Goal: Task Accomplishment & Management: Complete application form

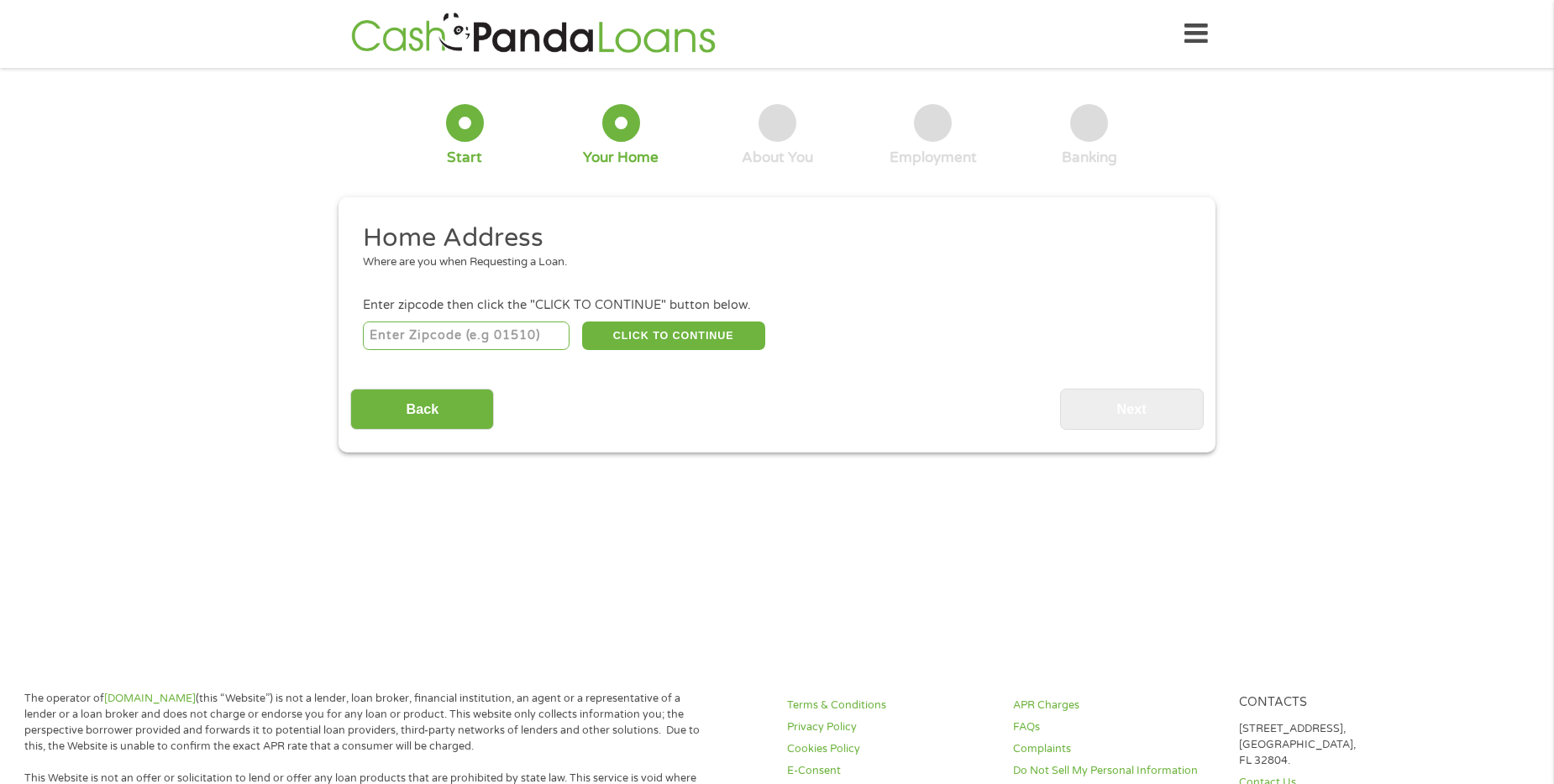
click at [445, 348] on input "number" at bounding box center [466, 336] width 208 height 29
type input "41059"
select select "[US_STATE]"
click at [667, 326] on button "CLICK TO CONTINUE" at bounding box center [674, 336] width 183 height 29
type input "41059"
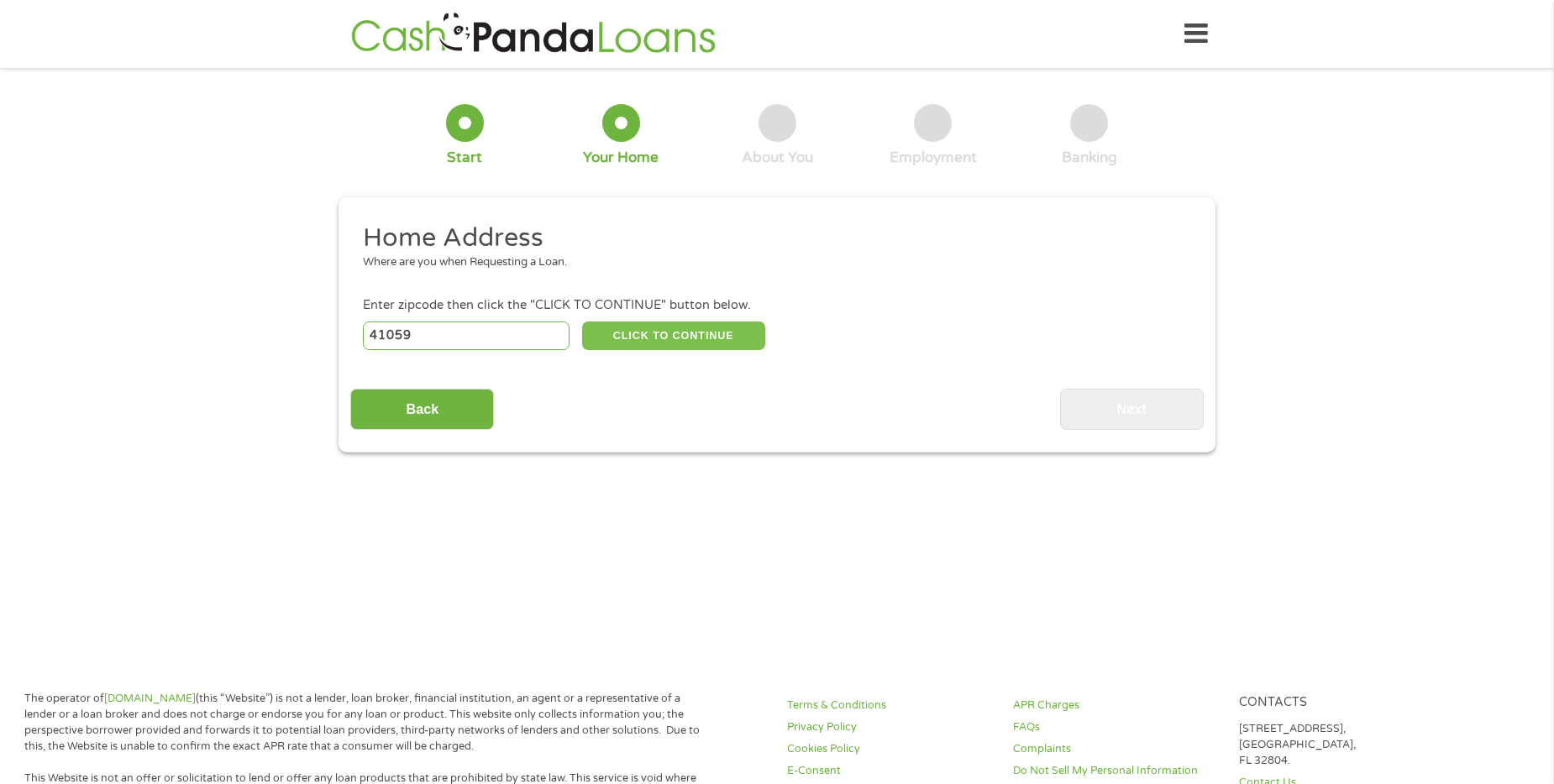
type input "[GEOGRAPHIC_DATA]"
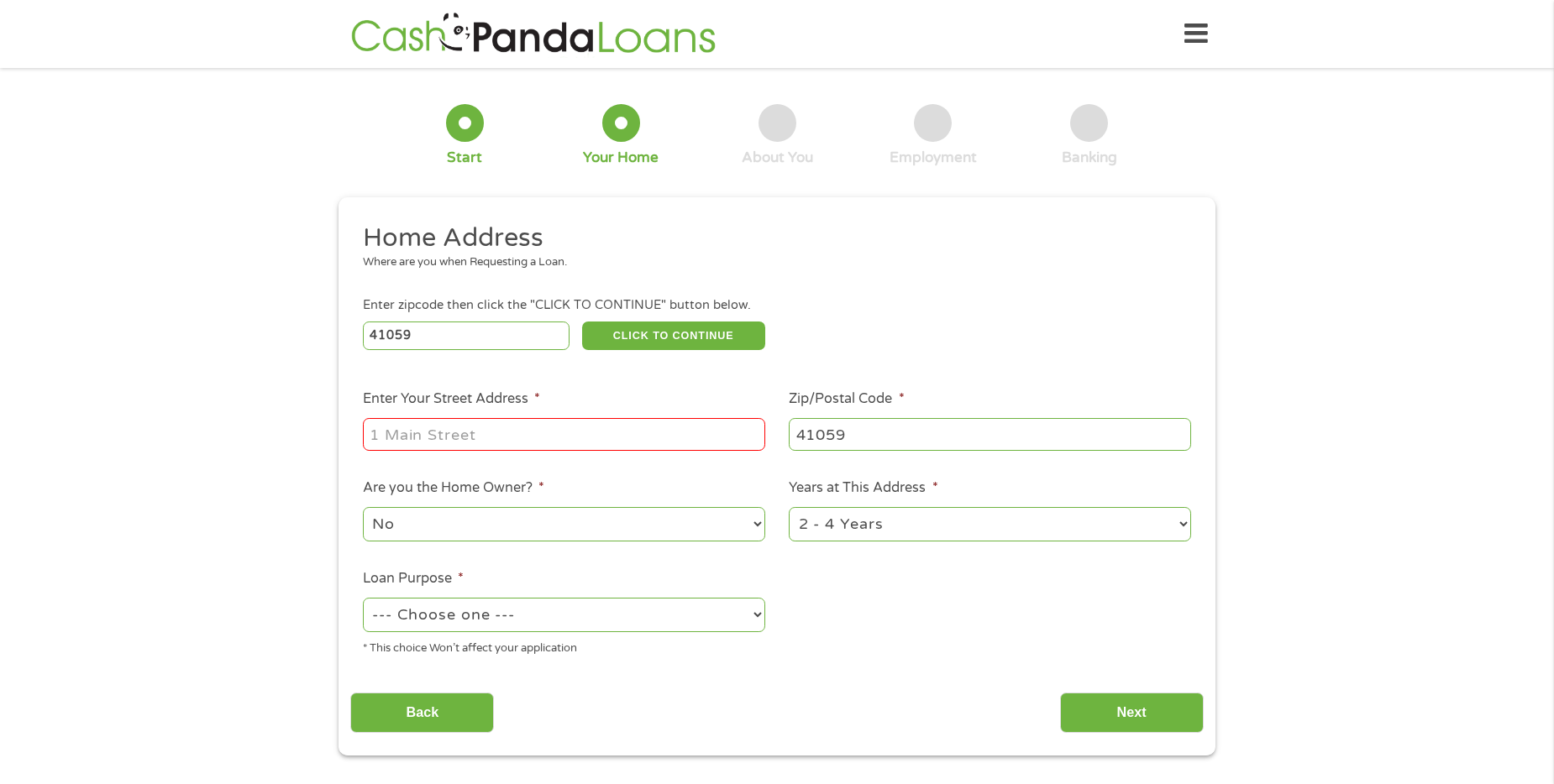
click at [460, 429] on input "Enter Your Street Address *" at bounding box center [564, 434] width 402 height 32
type input "[STREET_ADDRESS]"
click at [539, 529] on select "No Yes" at bounding box center [564, 524] width 402 height 34
select select "yes"
click at [363, 507] on select "No Yes" at bounding box center [564, 524] width 402 height 34
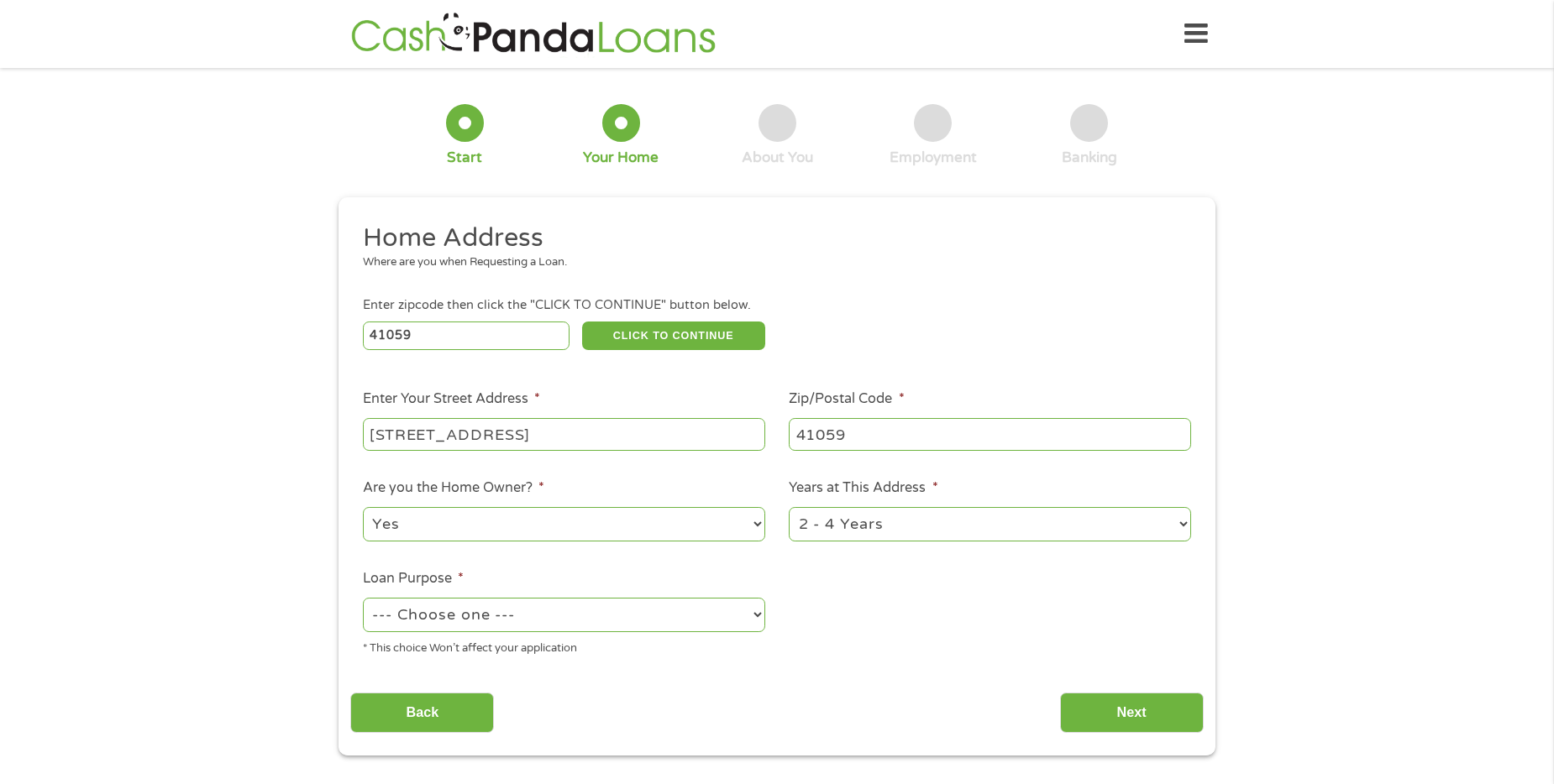
click at [839, 523] on select "1 Year or less 1 - 2 Years 2 - 4 Years Over 4 Years" at bounding box center [990, 524] width 402 height 34
select select "60months"
click at [789, 507] on select "1 Year or less 1 - 2 Years 2 - 4 Years Over 4 Years" at bounding box center [990, 524] width 402 height 34
click at [636, 619] on select "--- Choose one --- Pay Bills Debt Consolidation Home Improvement Major Purchase…" at bounding box center [564, 615] width 402 height 34
select select "shorttermcash"
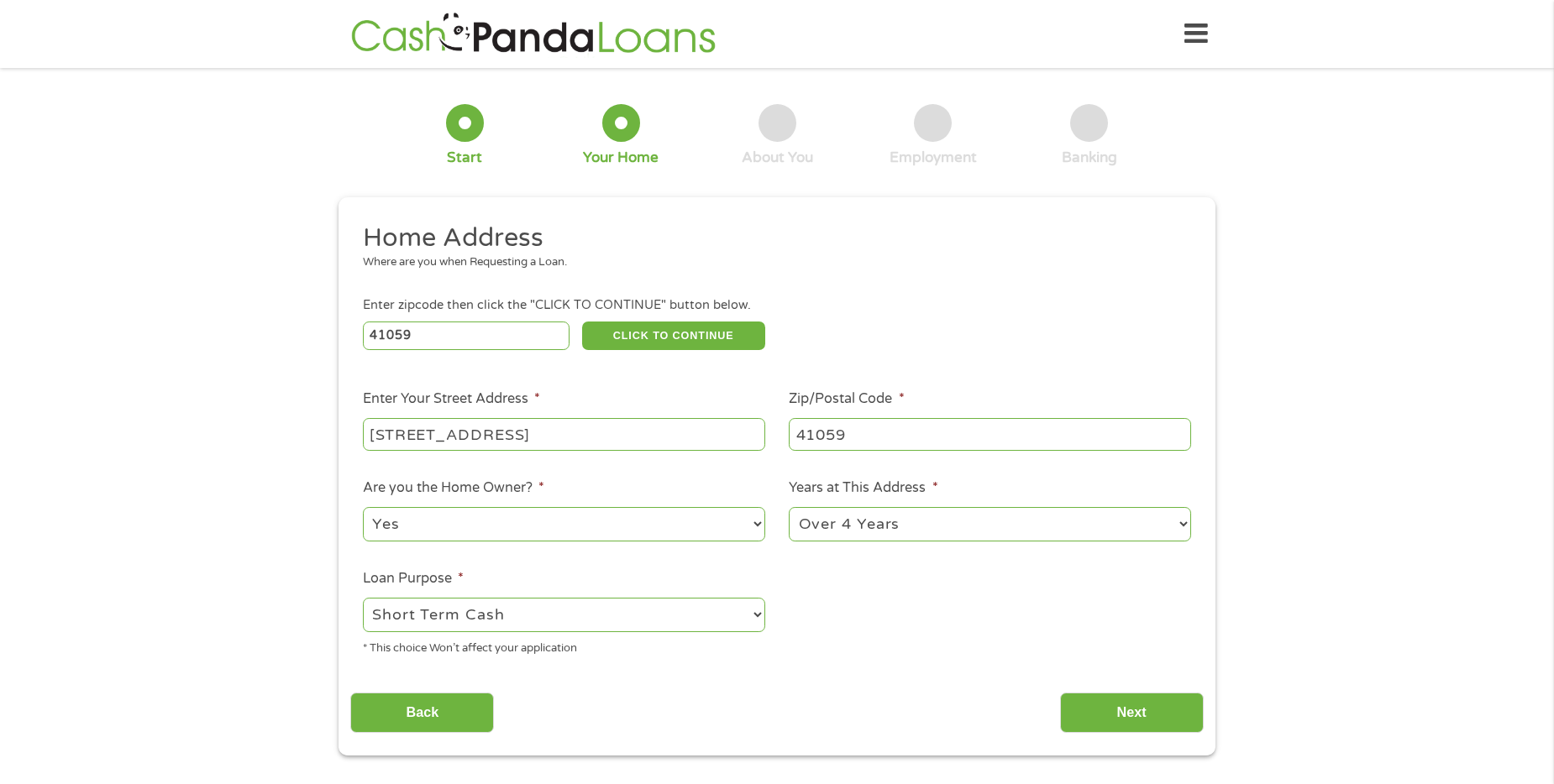
click at [363, 598] on select "--- Choose one --- Pay Bills Debt Consolidation Home Improvement Major Purchase…" at bounding box center [564, 615] width 402 height 34
click at [1154, 709] on input "Next" at bounding box center [1132, 713] width 143 height 41
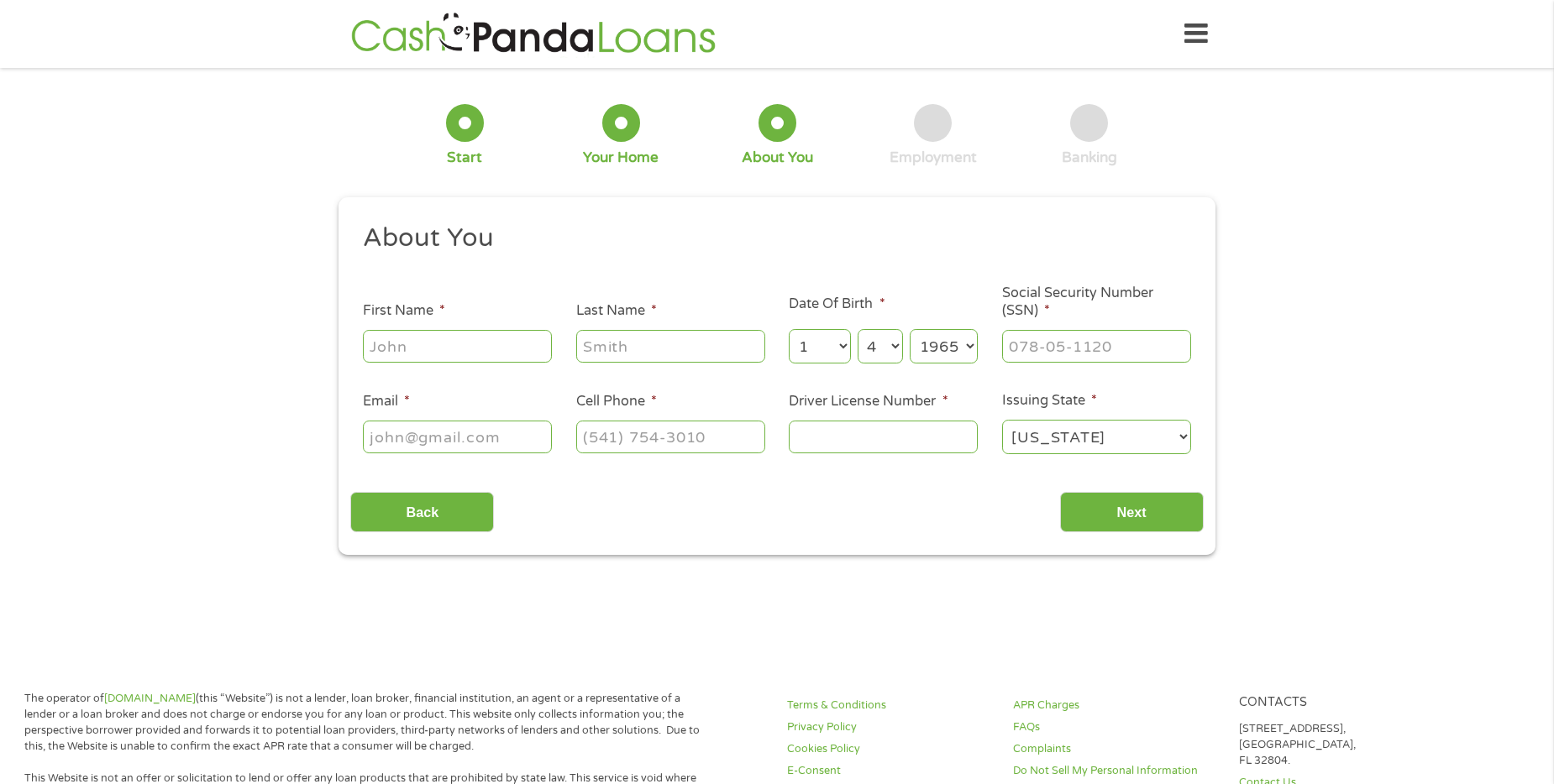
scroll to position [7, 7]
click at [462, 338] on input "First Name *" at bounding box center [457, 346] width 189 height 32
type input "[PERSON_NAME]"
type input "Hubig"
type input "[EMAIL_ADDRESS][DOMAIN_NAME]"
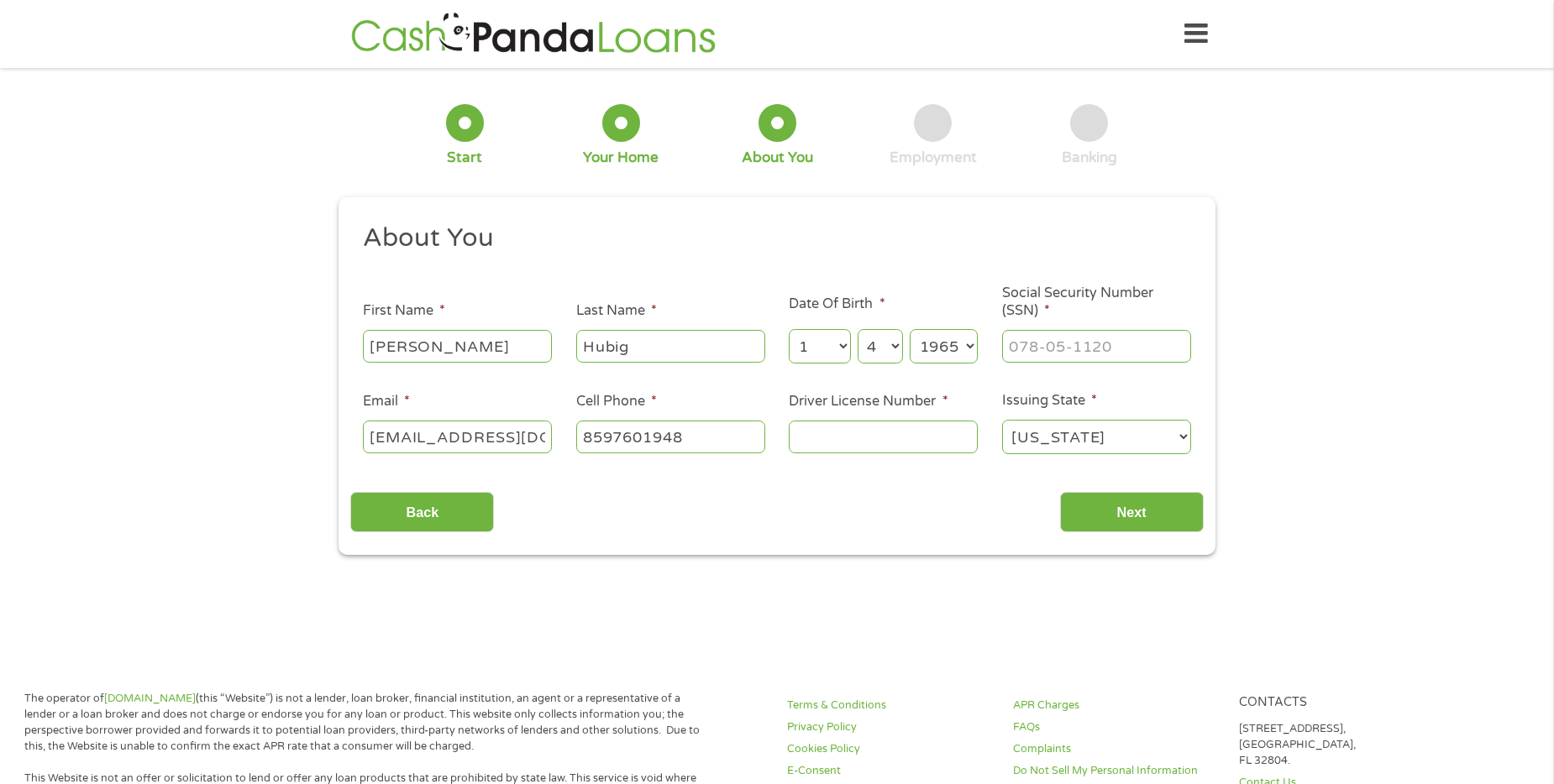
type input "[PHONE_NUMBER]"
click at [1104, 346] on input "___-__-____" at bounding box center [1096, 346] width 189 height 32
type input "405-68-0282"
click at [857, 438] on input "Driver License Number *" at bounding box center [883, 436] width 189 height 32
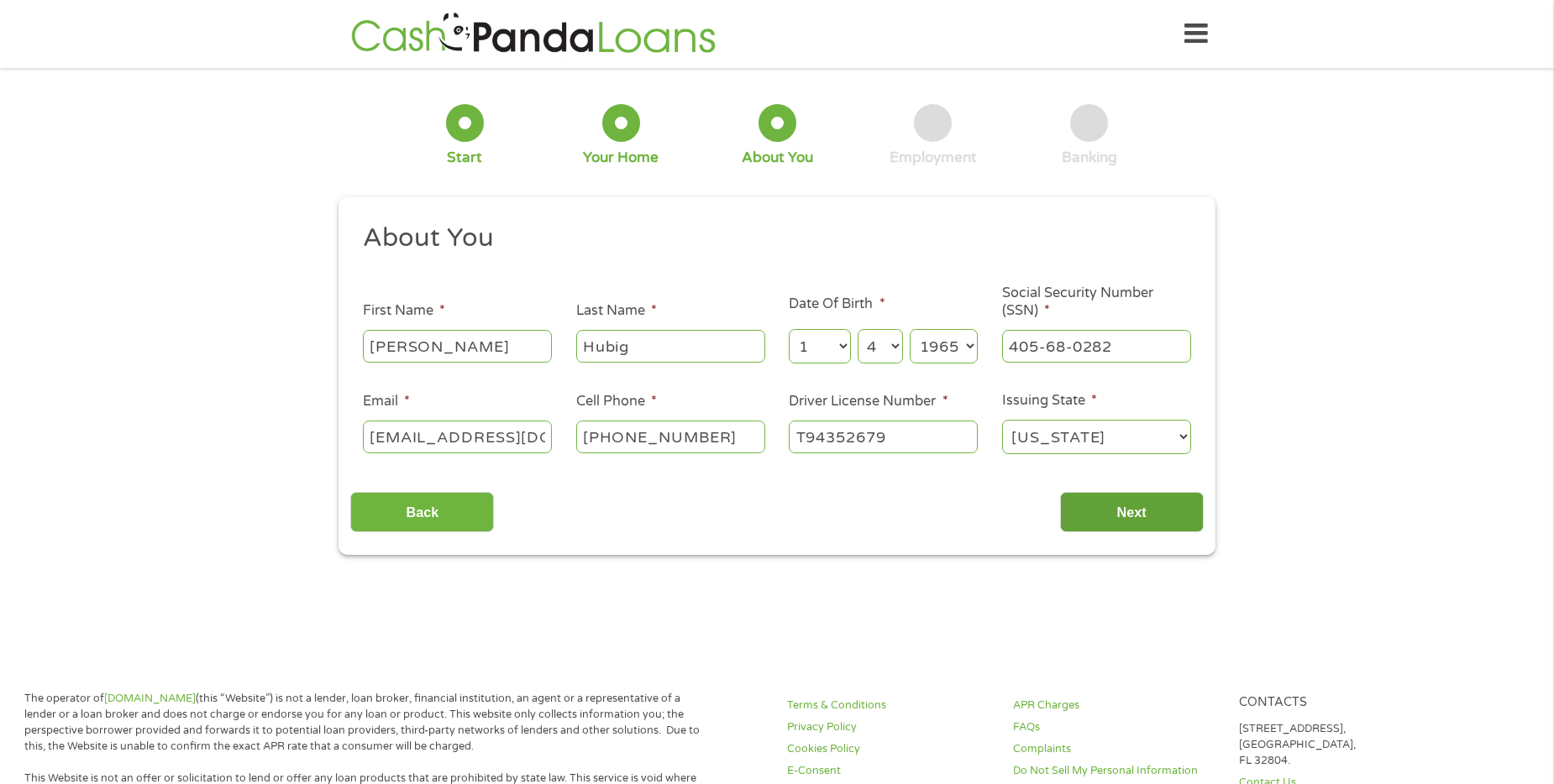
type input "T94352679"
click at [1125, 505] on input "Next" at bounding box center [1132, 512] width 143 height 41
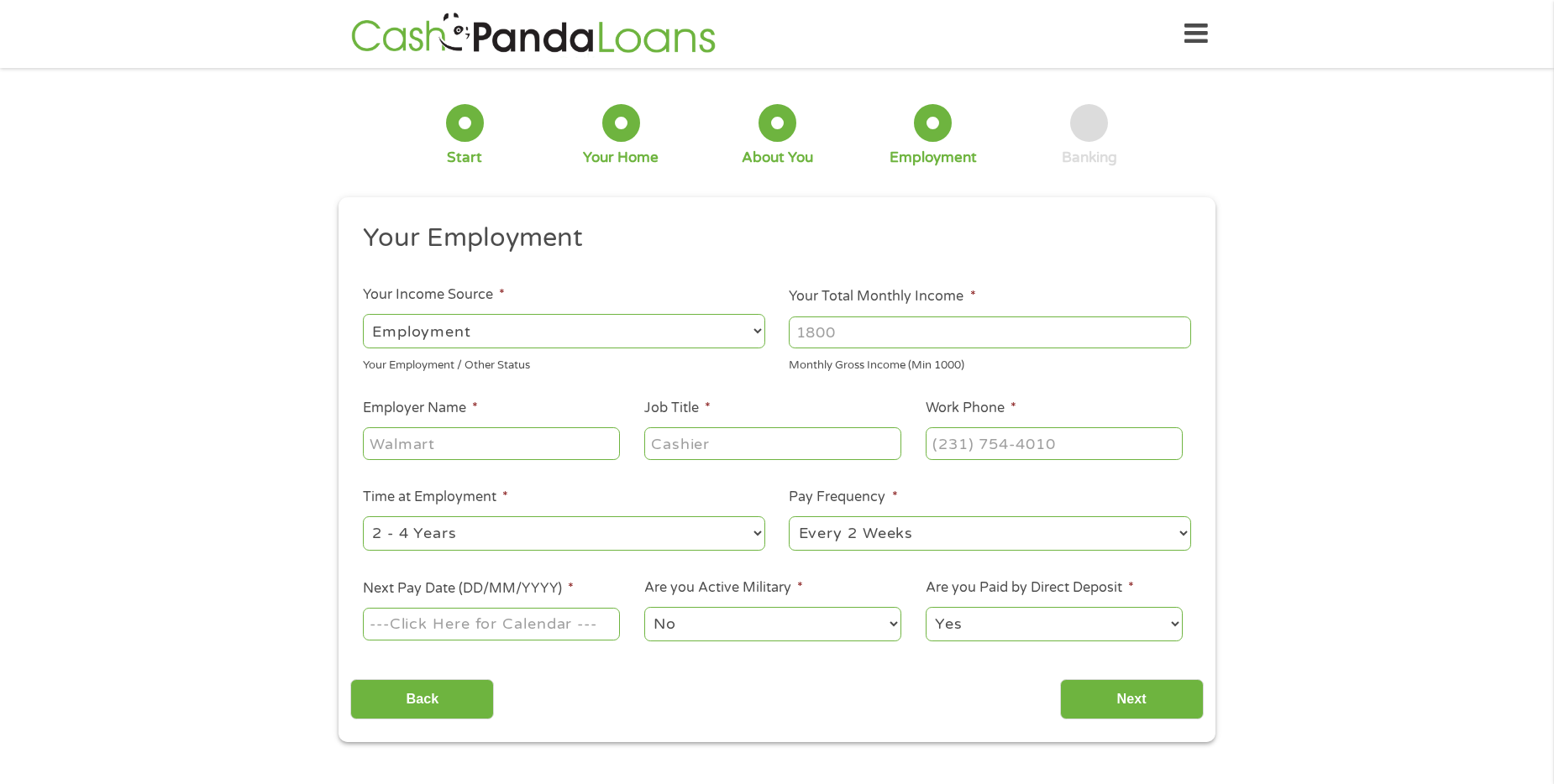
click at [409, 327] on select "--- Choose one --- Employment [DEMOGRAPHIC_DATA] Benefits" at bounding box center [564, 331] width 402 height 34
click at [363, 314] on select "--- Choose one --- Employment [DEMOGRAPHIC_DATA] Benefits" at bounding box center [564, 331] width 402 height 34
click at [820, 337] on input "Your Total Monthly Income *" at bounding box center [990, 332] width 402 height 32
type input "3600"
click at [476, 447] on input "Employer Name *" at bounding box center [491, 444] width 257 height 32
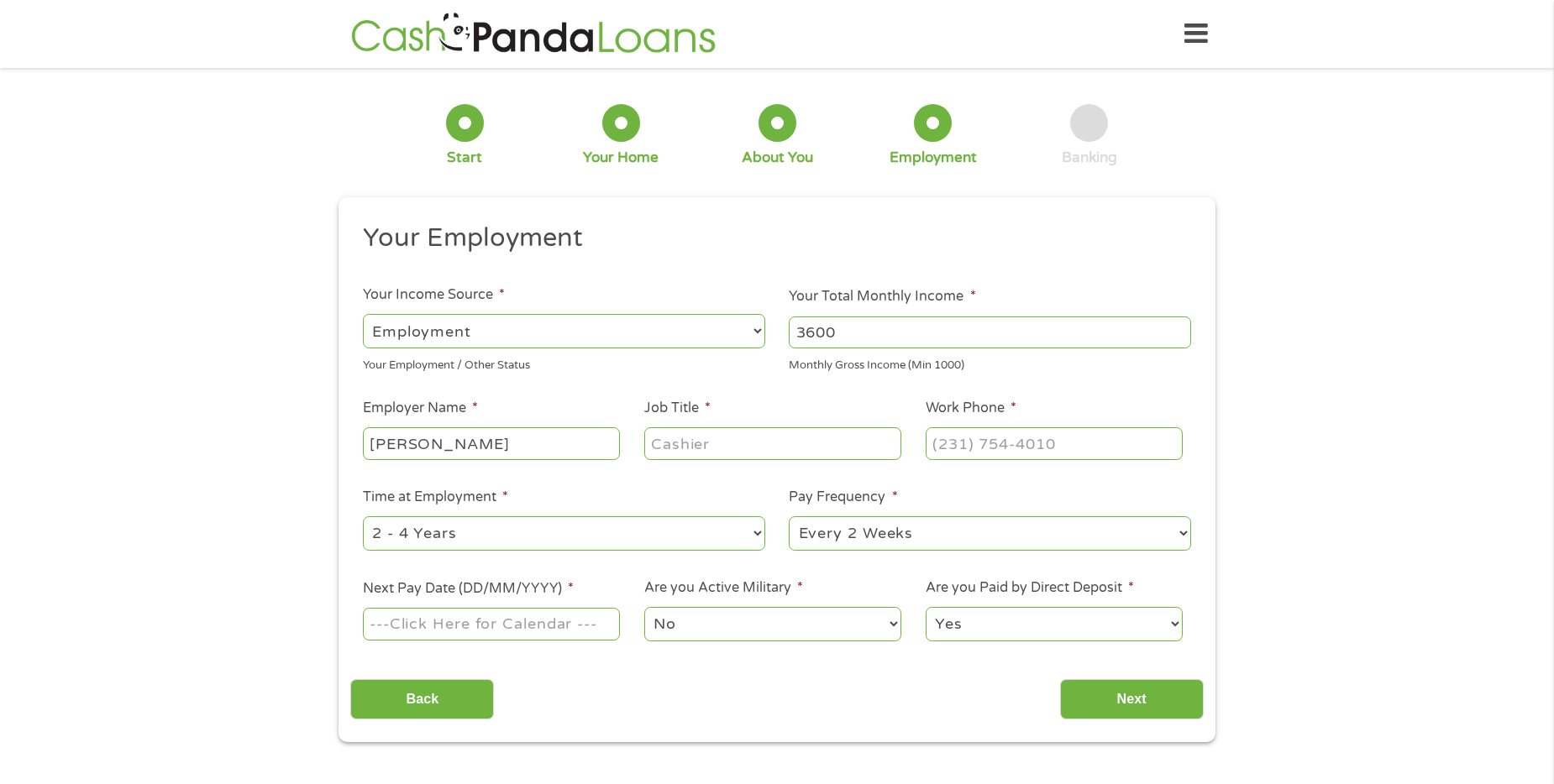
type input "[PERSON_NAME]"
click at [696, 444] on input "Job Title *" at bounding box center [772, 444] width 257 height 32
type input "CSR"
click at [972, 444] on input "(___) ___-____" at bounding box center [1054, 444] width 257 height 32
type input "[PHONE_NUMBER]"
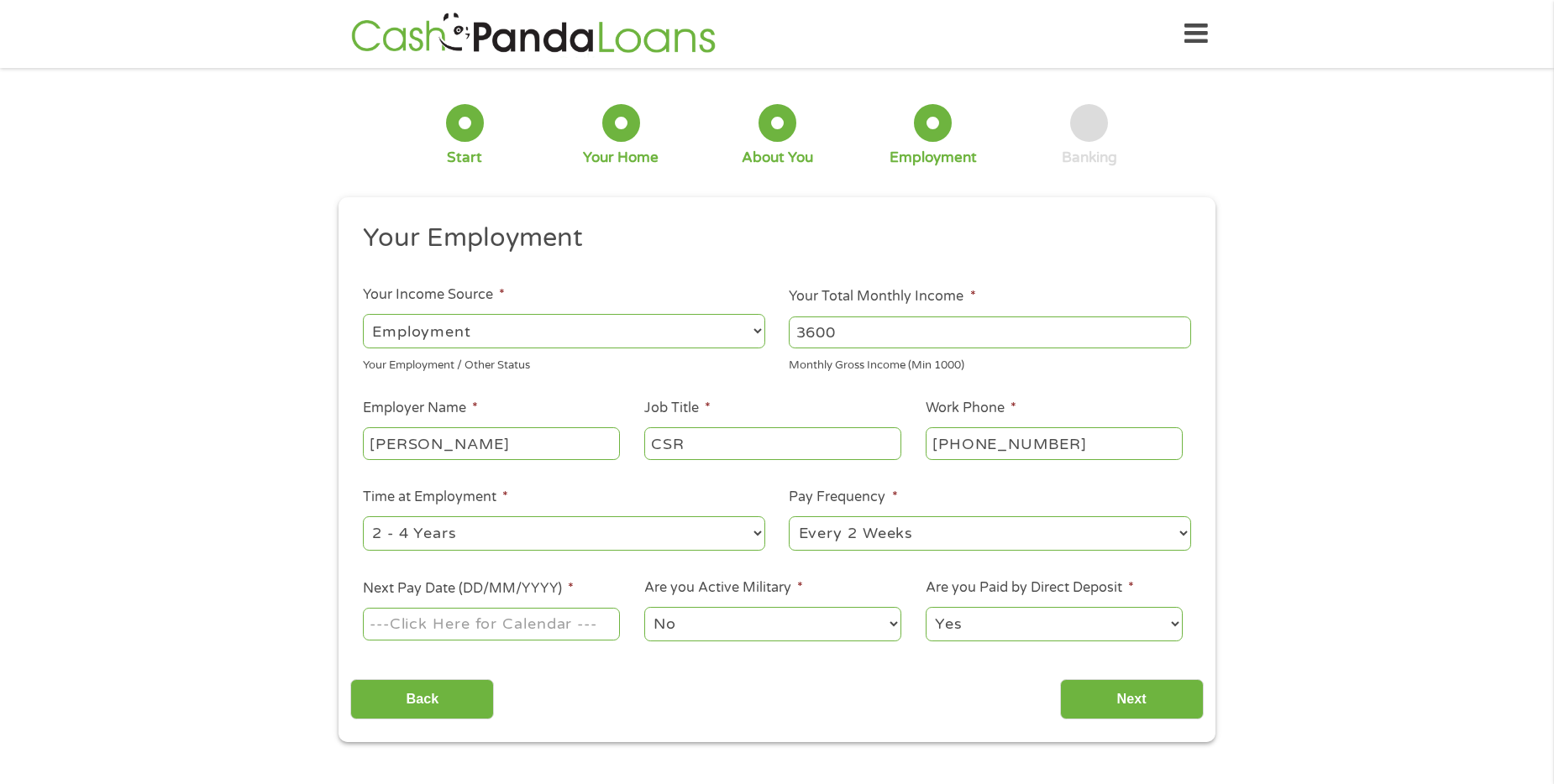
click at [495, 535] on select "--- Choose one --- 1 Year or less 1 - 2 Years 2 - 4 Years Over 4 Years" at bounding box center [564, 533] width 402 height 34
select select "60months"
click at [363, 516] on select "--- Choose one --- 1 Year or less 1 - 2 Years 2 - 4 Years Over 4 Years" at bounding box center [564, 533] width 402 height 34
click at [843, 535] on select "--- Choose one --- Every 2 Weeks Every Week Monthly Semi-Monthly" at bounding box center [990, 533] width 402 height 34
select select "semimonthly"
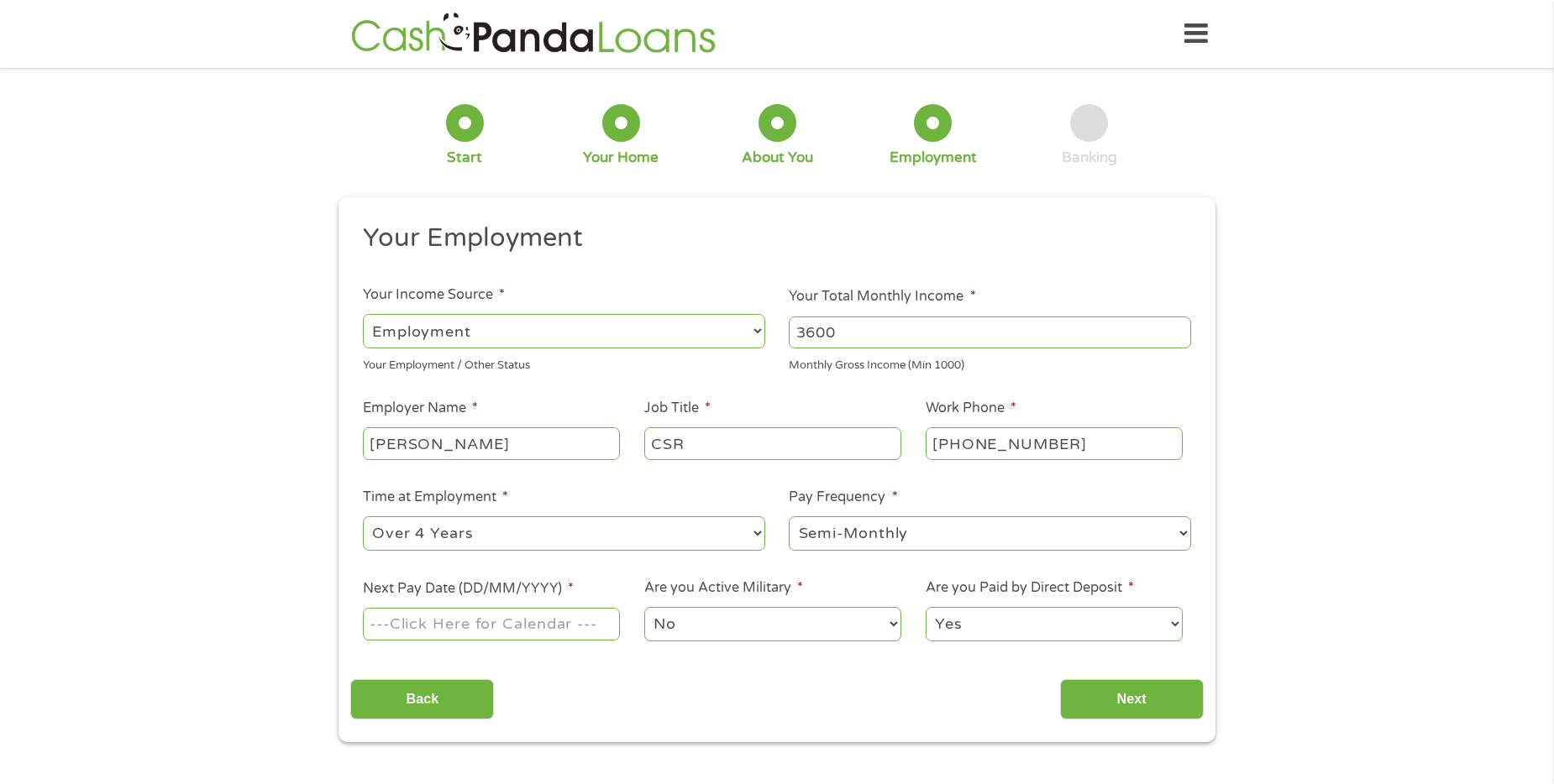
click at [789, 516] on select "--- Choose one --- Every 2 Weeks Every Week Monthly Semi-Monthly" at bounding box center [990, 533] width 402 height 34
click at [540, 623] on input "Next Pay Date (DD/MM/YYYY) *" at bounding box center [491, 624] width 257 height 32
type input "[DATE]"
click at [1135, 696] on input "Next" at bounding box center [1132, 699] width 143 height 41
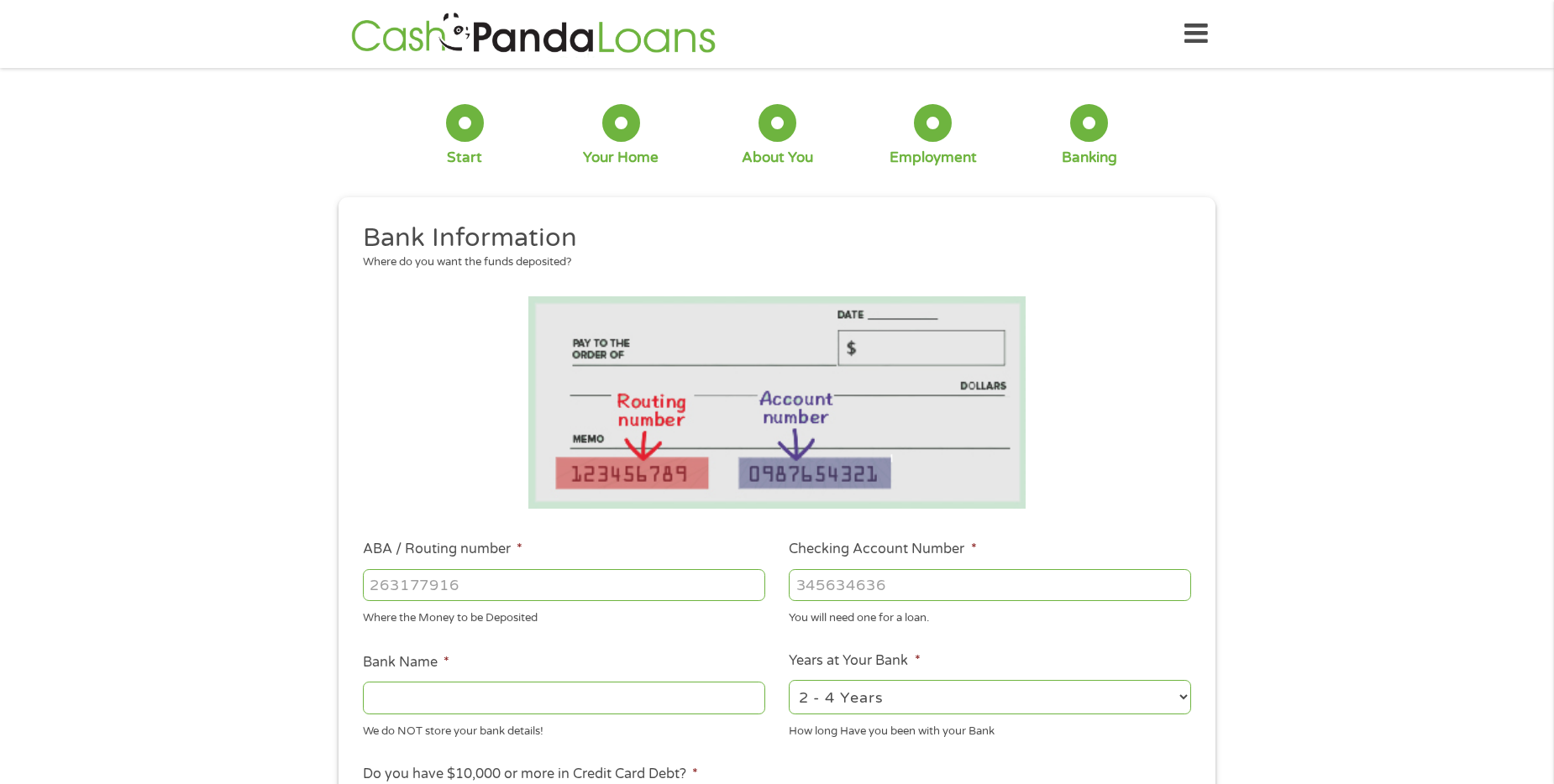
click at [387, 587] on input "ABA / Routing number *" at bounding box center [564, 585] width 402 height 32
type input "242076821"
type input "GENERAL ELECTRIC CREDIT UNION"
type input "242076821"
click at [823, 585] on input "Checking Account Number *" at bounding box center [990, 585] width 402 height 32
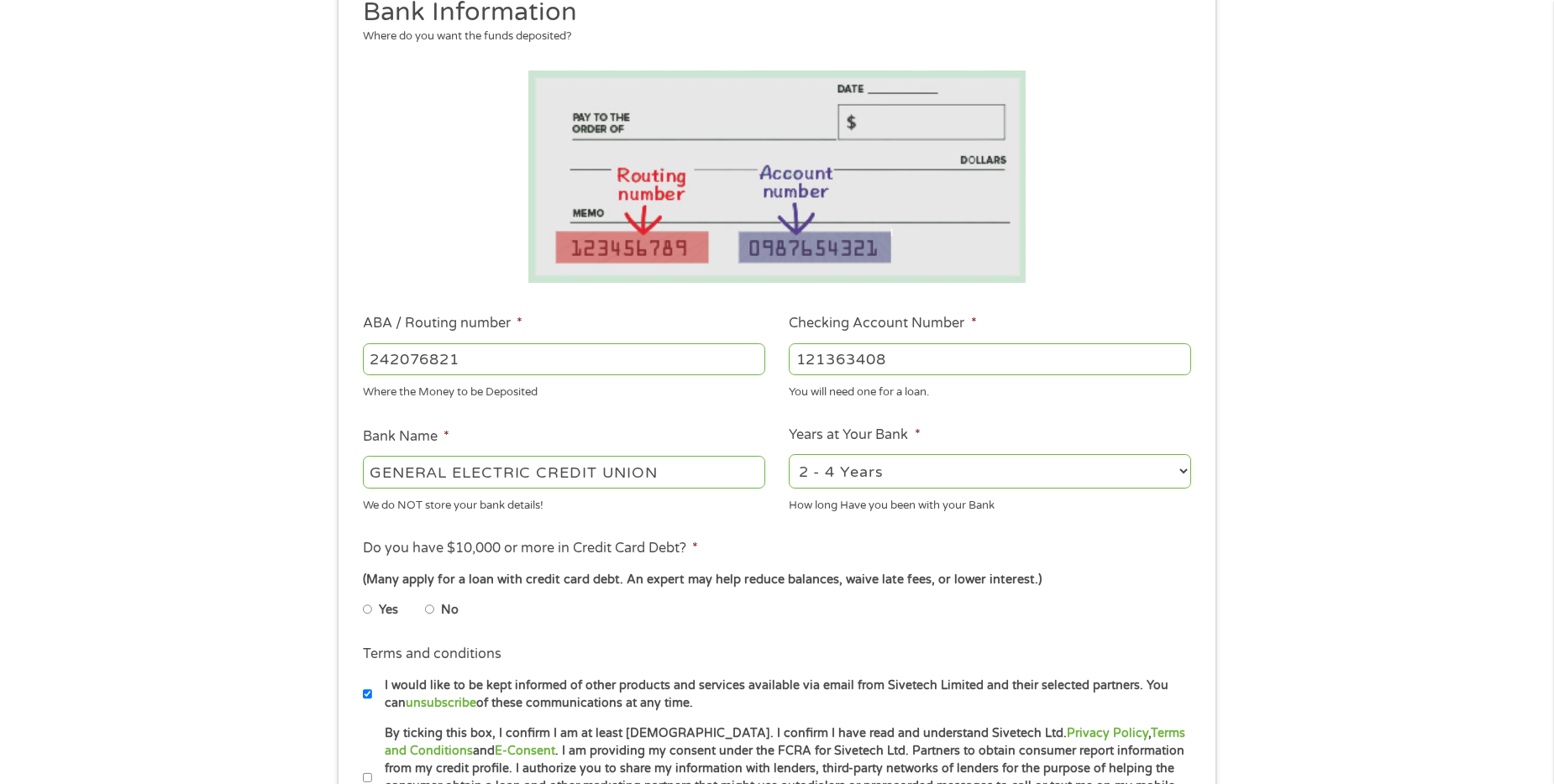
scroll to position [336, 0]
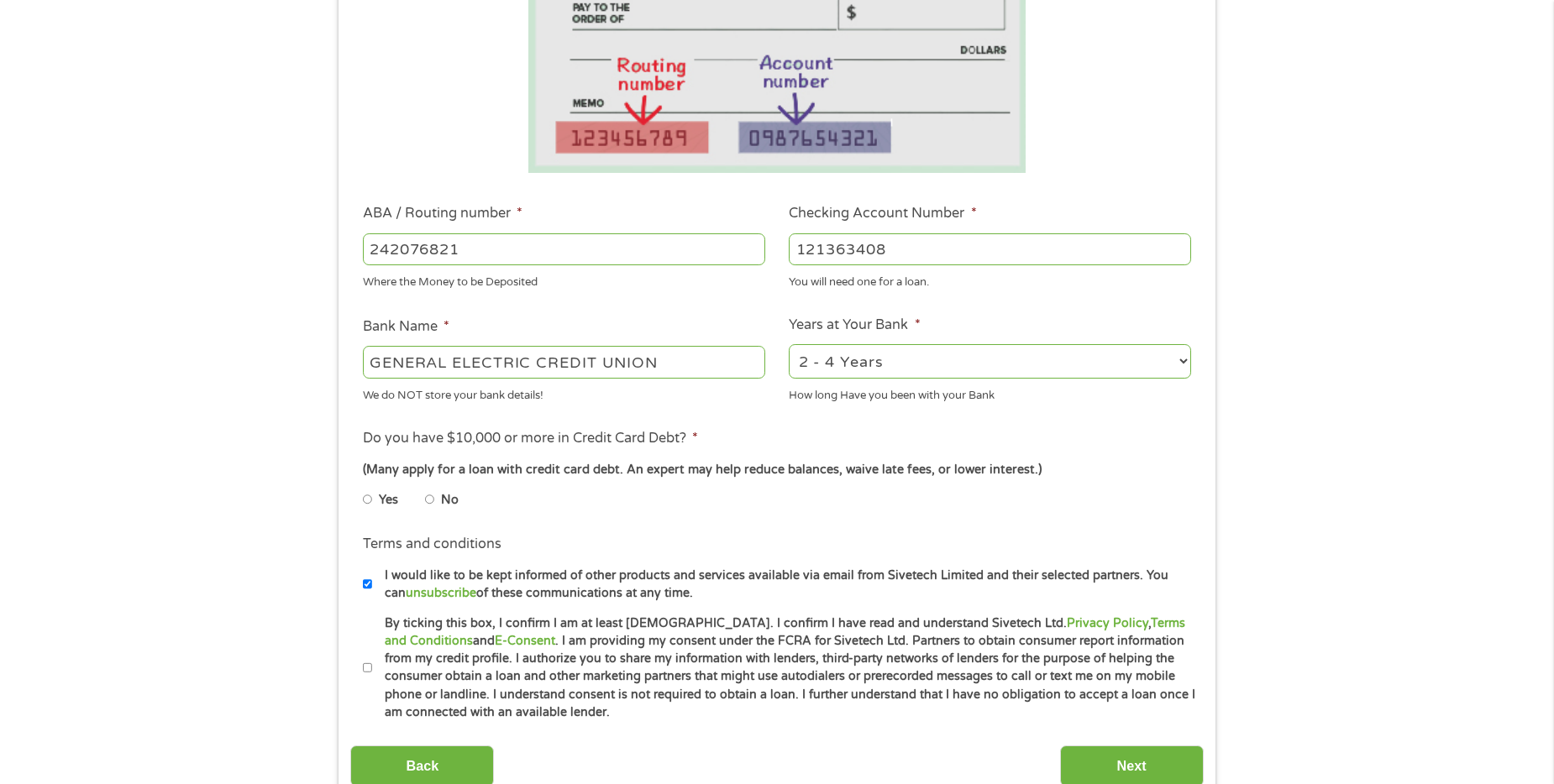
type input "121363408"
click at [367, 498] on input "Yes" at bounding box center [368, 499] width 10 height 27
radio input "true"
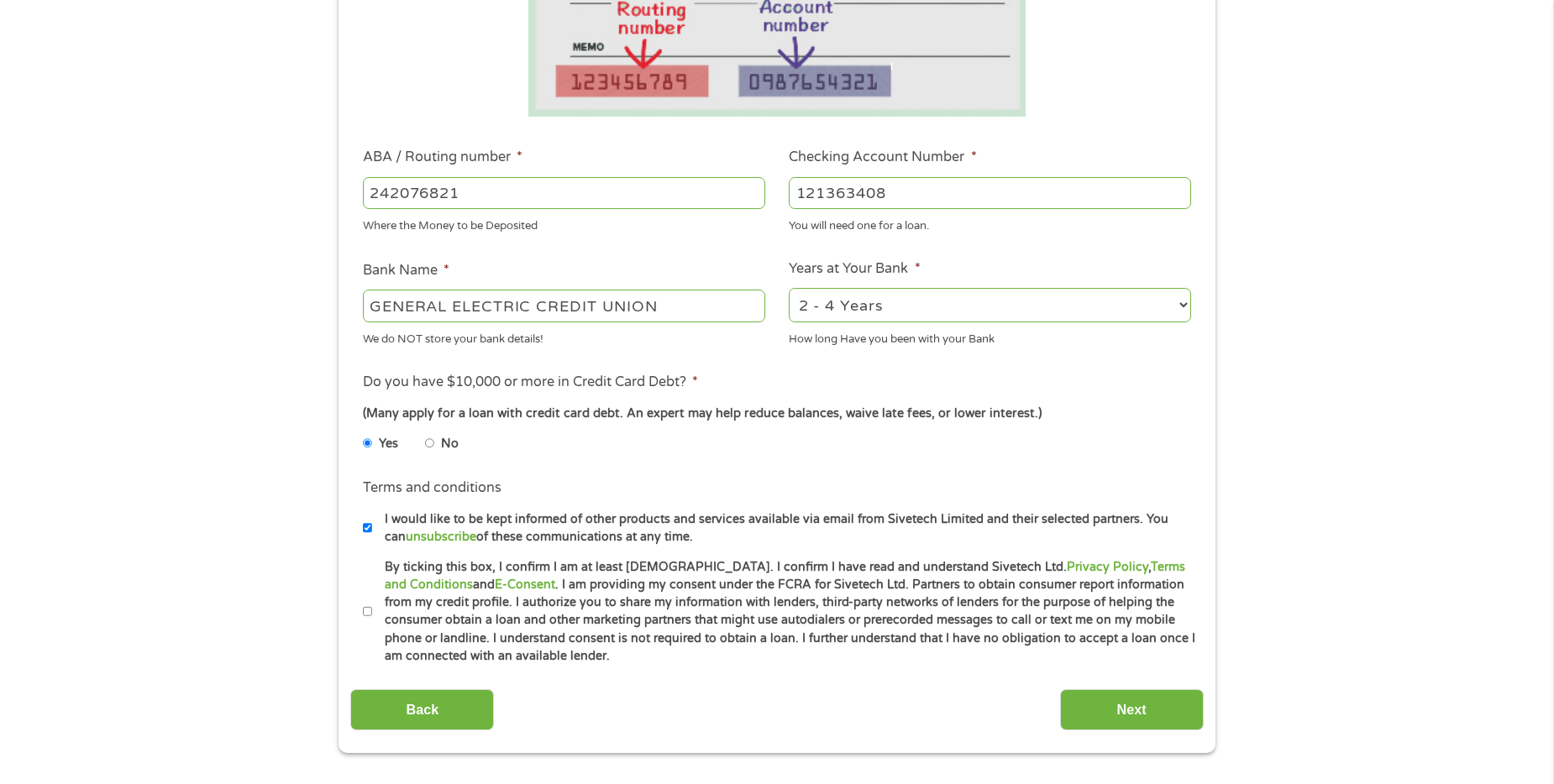
scroll to position [419, 0]
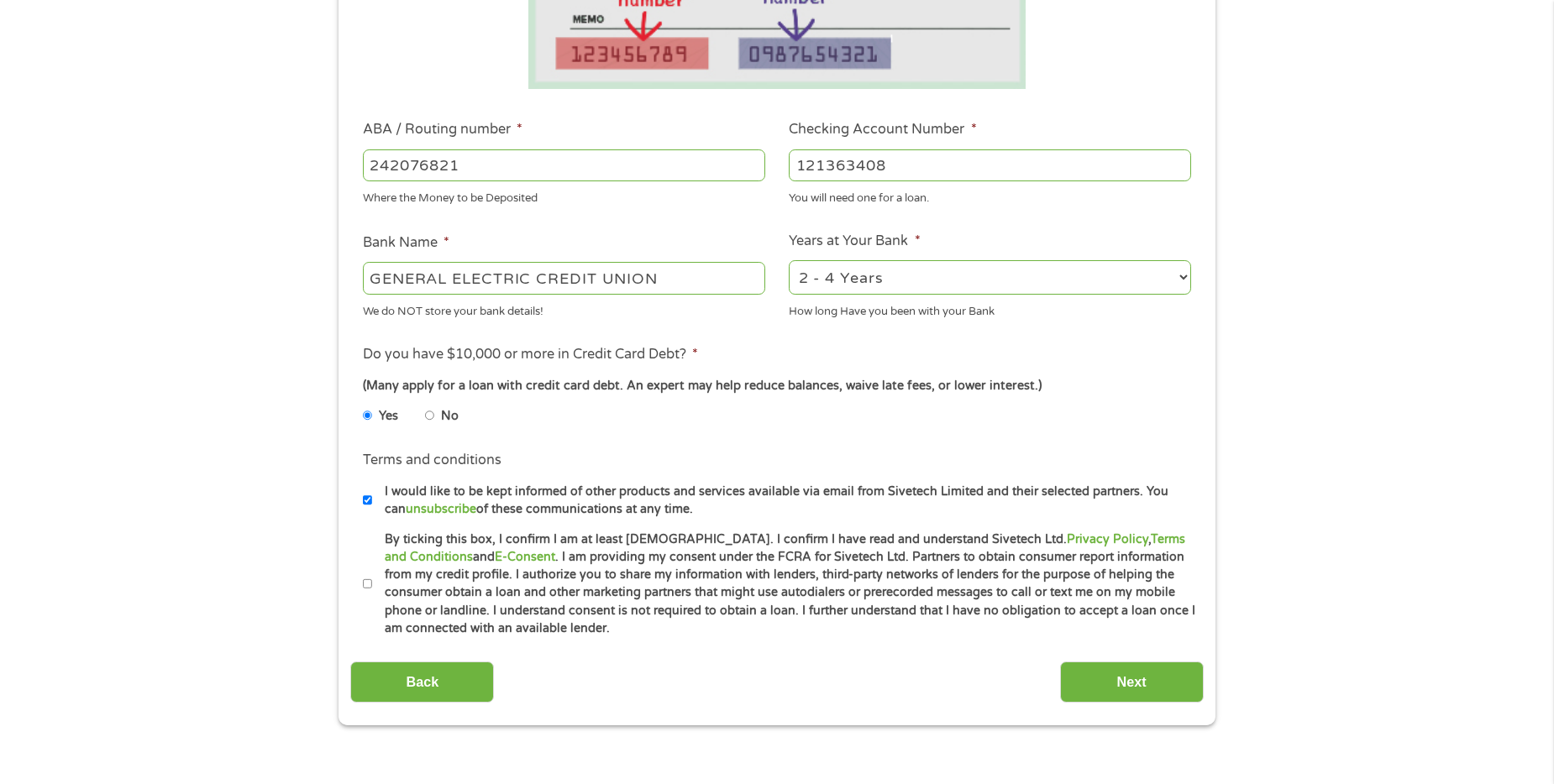
click at [369, 578] on input "By ticking this box, I confirm I am at least [DEMOGRAPHIC_DATA]. I confirm I ha…" at bounding box center [368, 584] width 10 height 27
checkbox input "true"
click at [1149, 672] on input "Next" at bounding box center [1132, 682] width 143 height 41
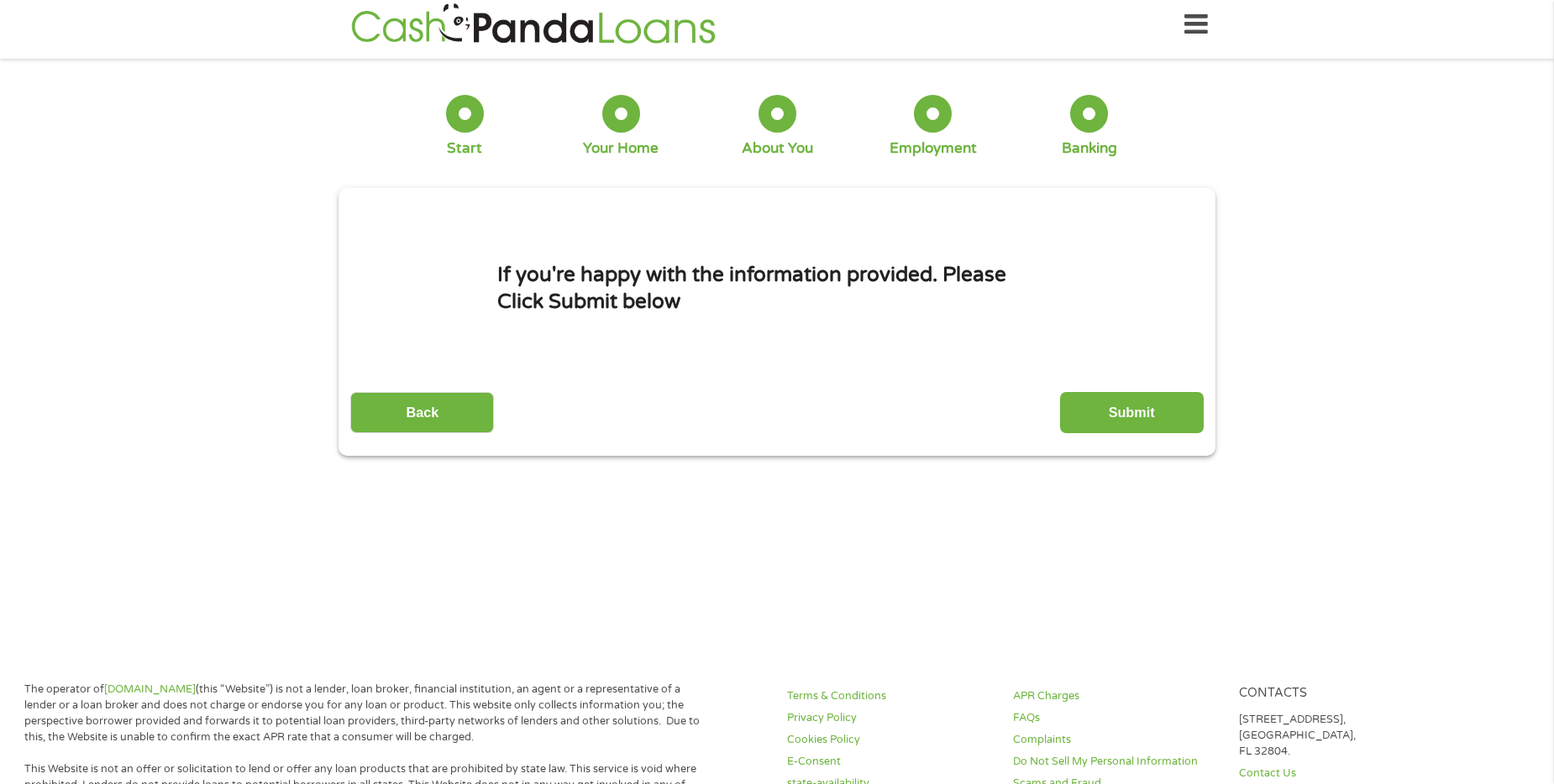
scroll to position [0, 0]
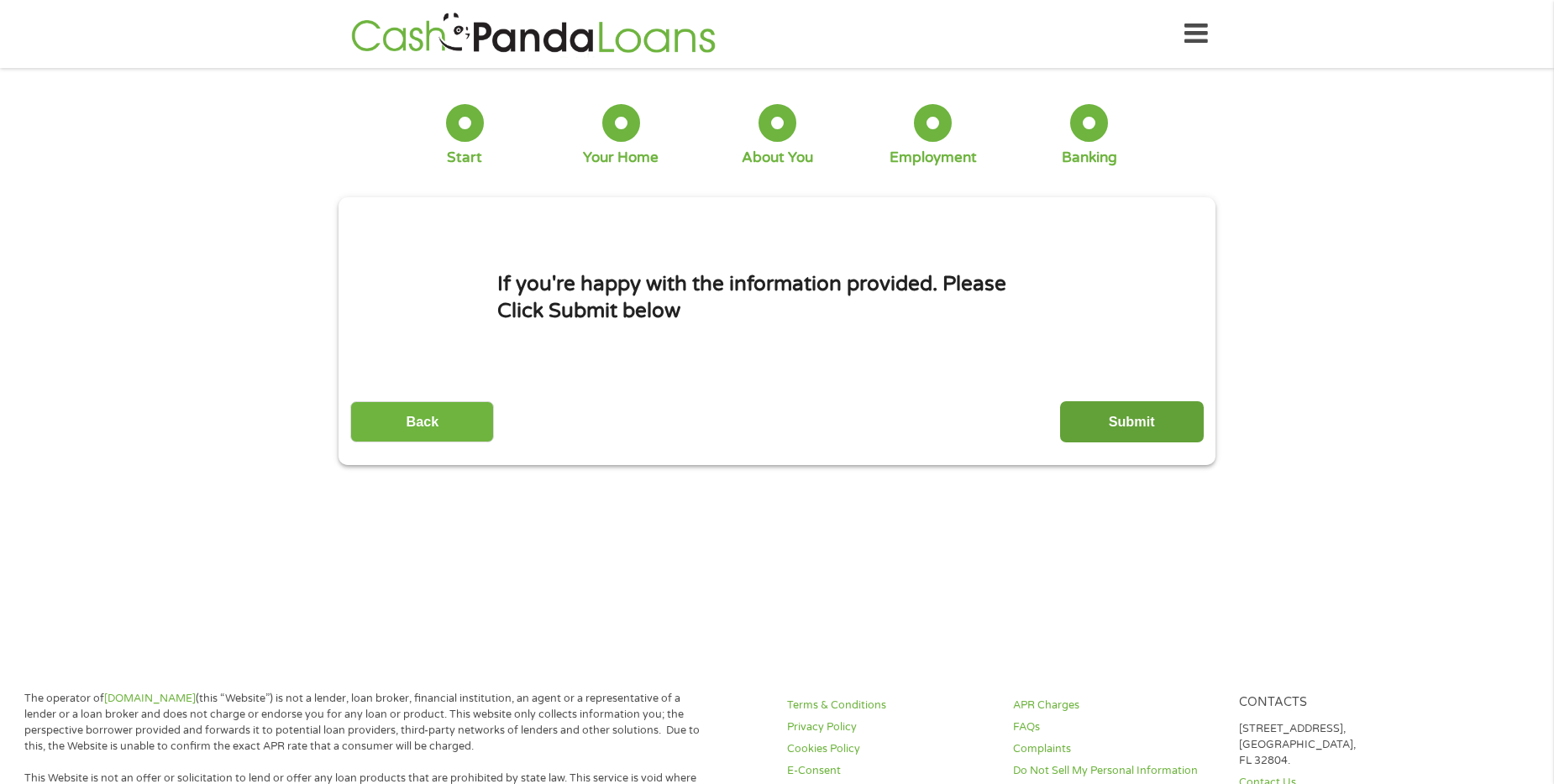
click at [1109, 423] on input "Submit" at bounding box center [1132, 422] width 143 height 41
